Goal: Information Seeking & Learning: Understand process/instructions

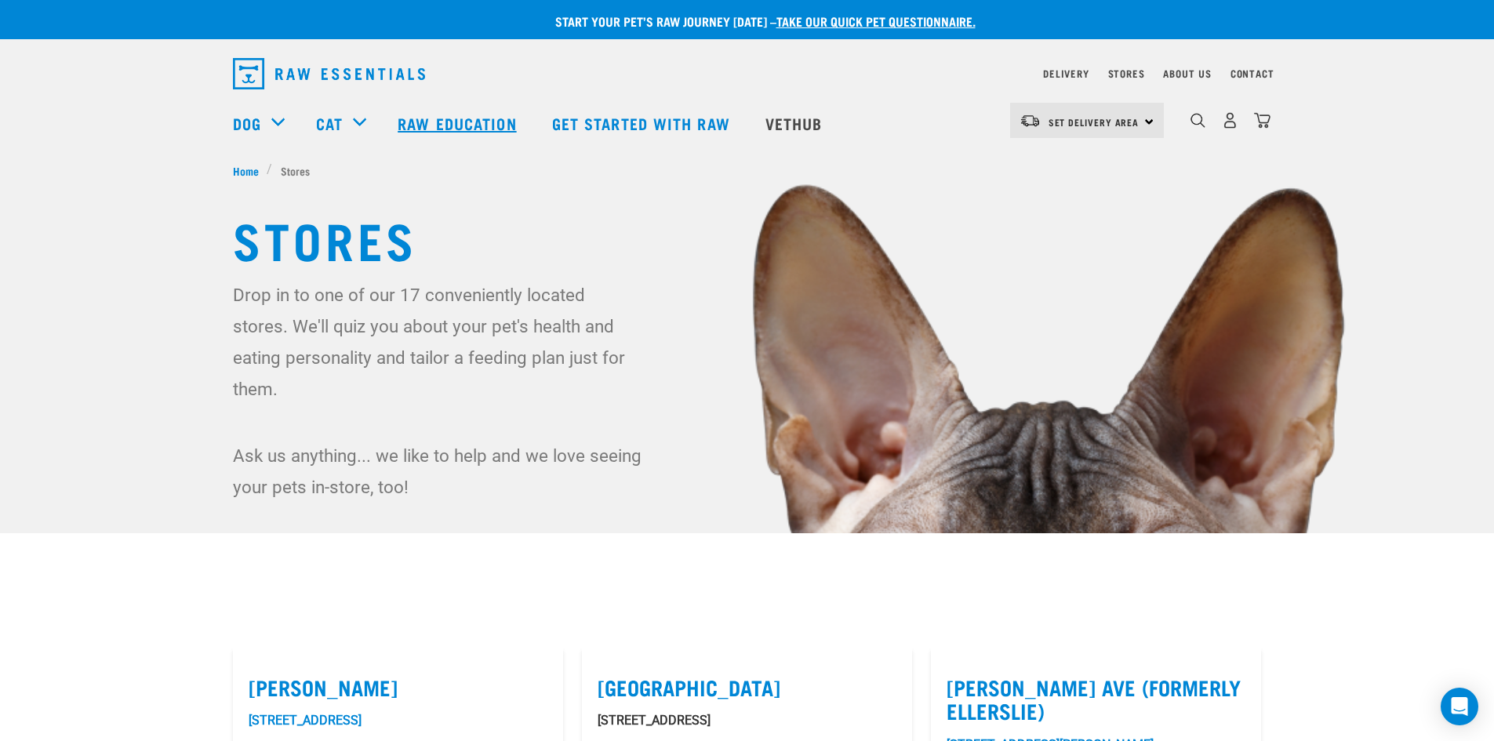
click at [425, 129] on link "Raw Education" at bounding box center [459, 123] width 154 height 63
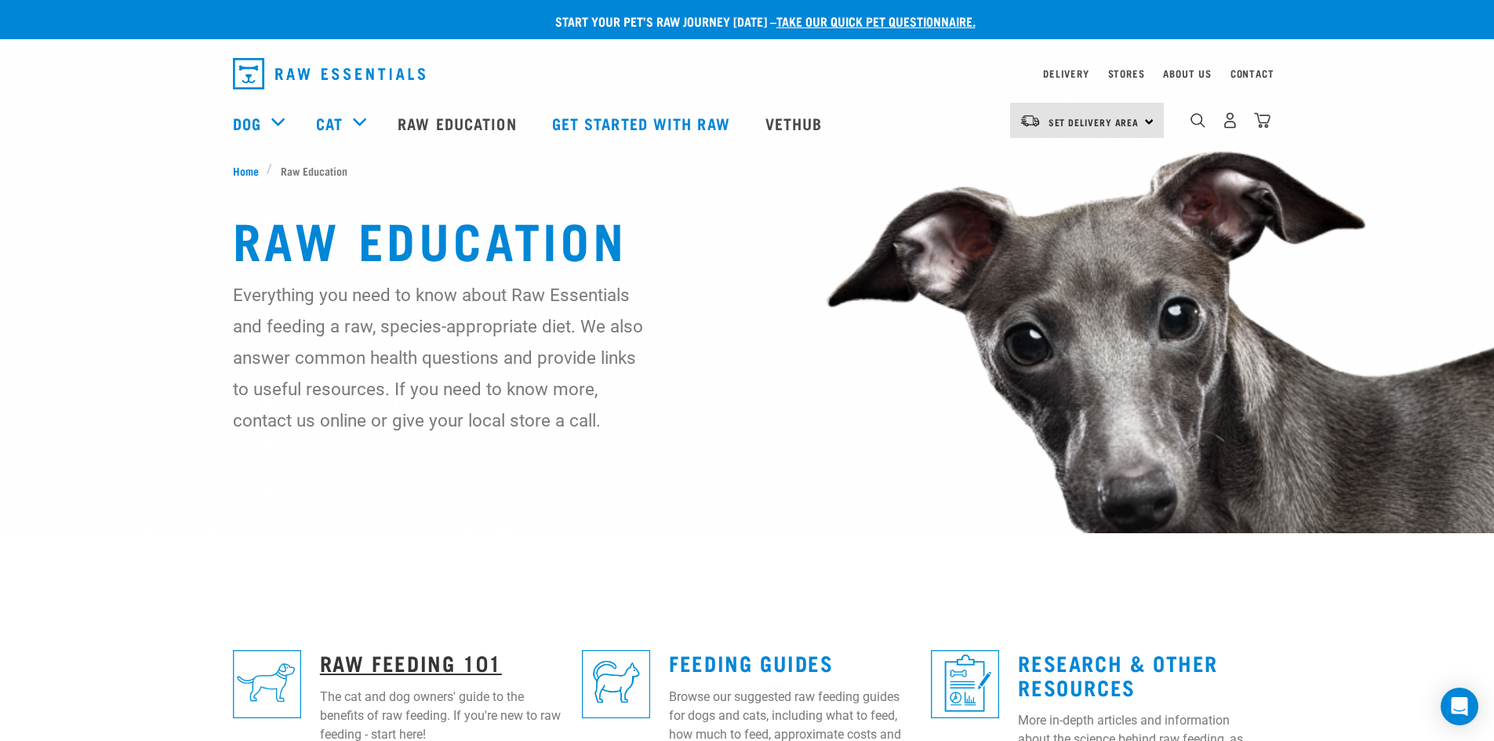
click at [421, 663] on link "Raw Feeding 101" at bounding box center [411, 662] width 182 height 12
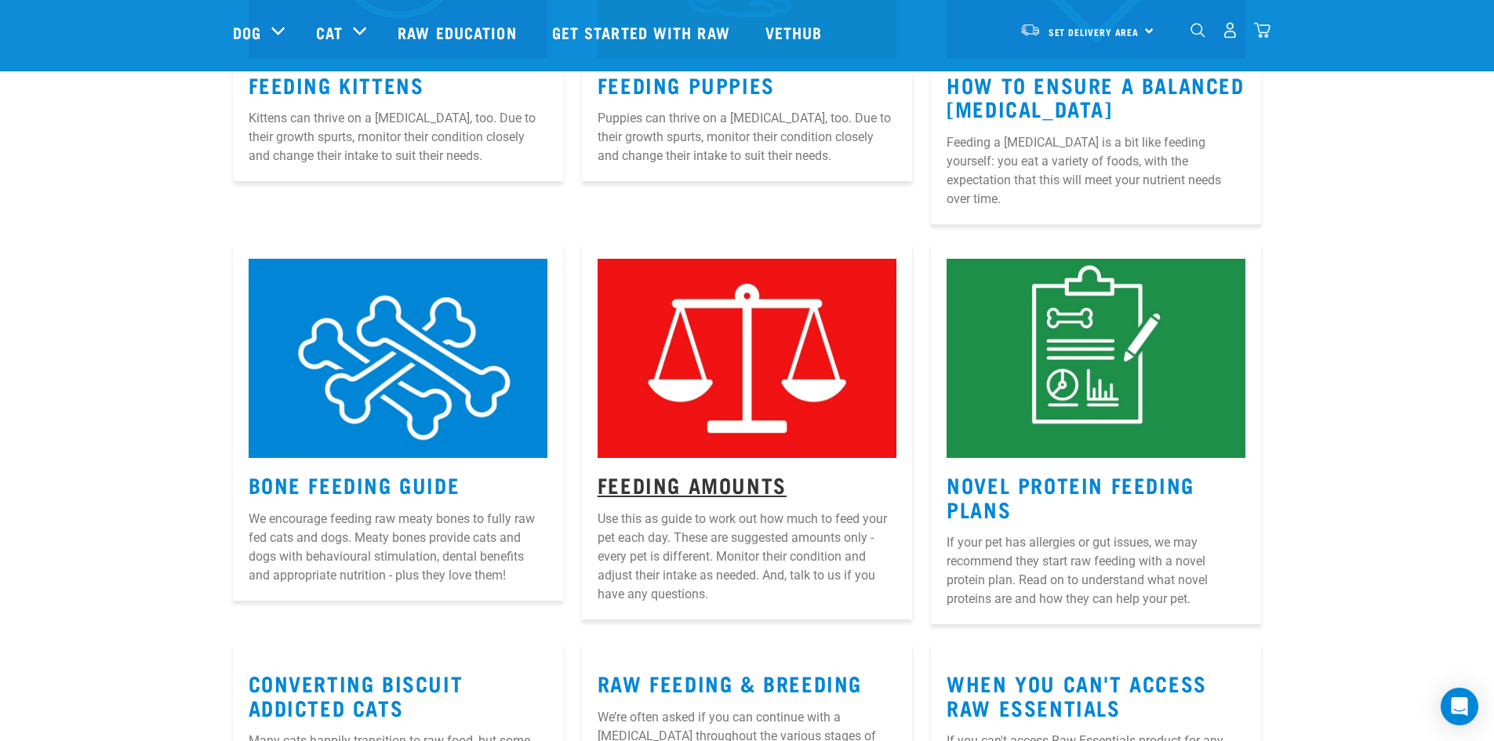
click at [648, 478] on link "Feeding Amounts" at bounding box center [691, 484] width 189 height 12
